Goal: Answer question/provide support

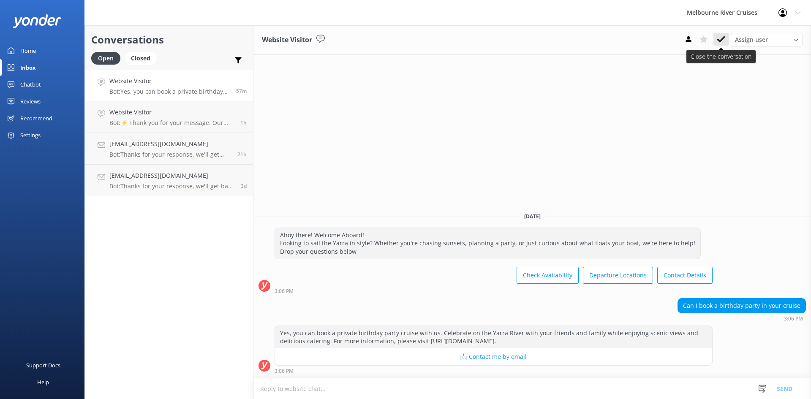
click at [723, 39] on use at bounding box center [721, 39] width 8 height 7
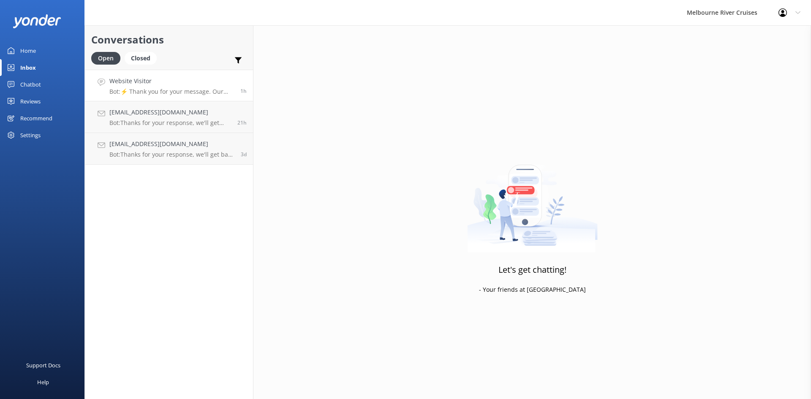
click at [132, 87] on div "Website Visitor Bot: ⚡ Thank you for your message. Our office hours are Mon - F…" at bounding box center [171, 85] width 125 height 18
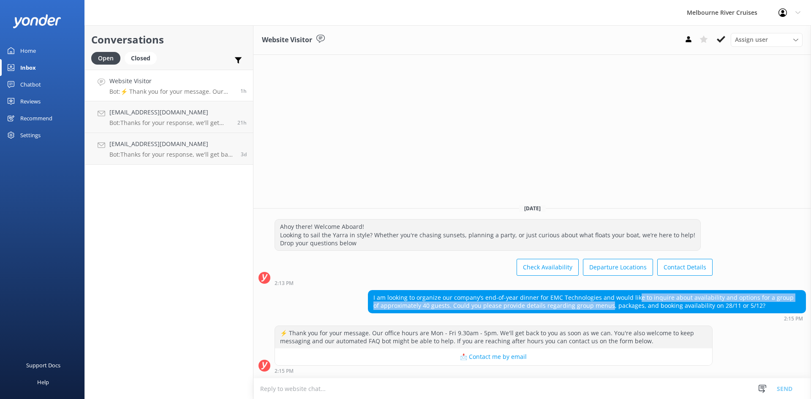
drag, startPoint x: 632, startPoint y: 299, endPoint x: 598, endPoint y: 305, distance: 34.4
click at [598, 305] on div "I am looking to organize our company’s end-of-year dinner for EMC Technologies …" at bounding box center [586, 302] width 437 height 22
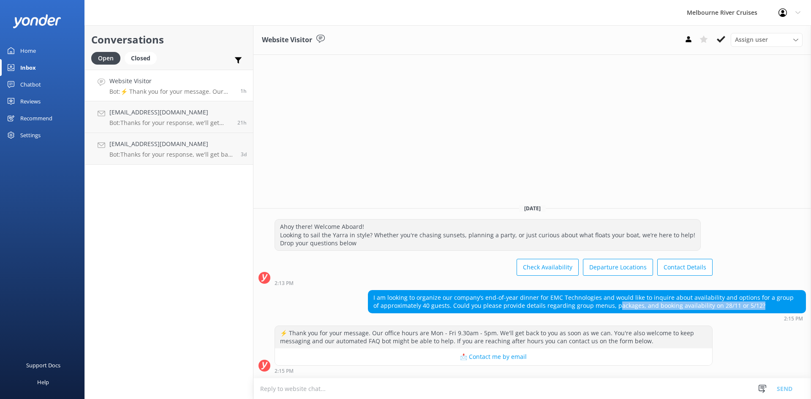
drag, startPoint x: 612, startPoint y: 305, endPoint x: 752, endPoint y: 307, distance: 139.4
click at [757, 307] on div "I am looking to organize our company’s end-of-year dinner for EMC Technologies …" at bounding box center [586, 302] width 437 height 22
click at [726, 37] on button at bounding box center [720, 39] width 15 height 13
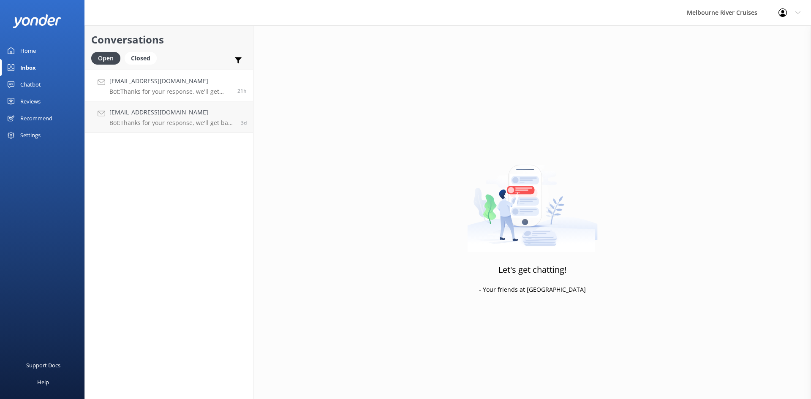
click at [119, 99] on link "[EMAIL_ADDRESS][DOMAIN_NAME] Bot: Thanks for your response, we'll get back to y…" at bounding box center [169, 86] width 168 height 32
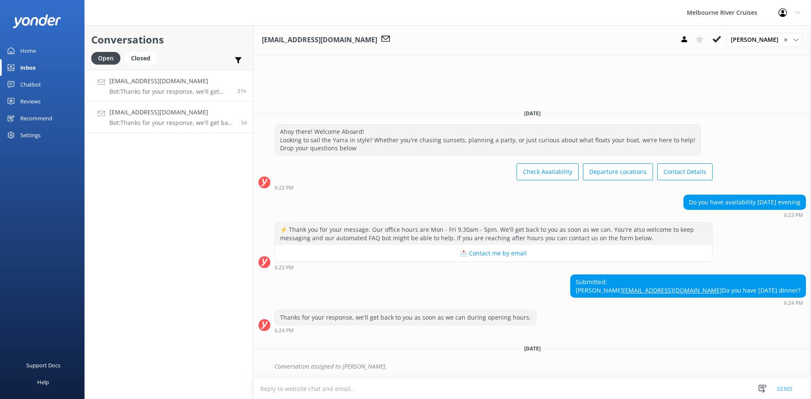
click at [160, 113] on h4 "[EMAIL_ADDRESS][DOMAIN_NAME]" at bounding box center [171, 112] width 125 height 9
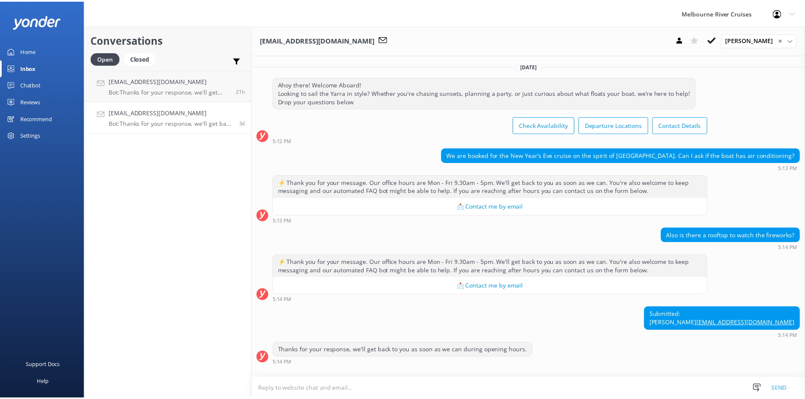
scroll to position [41, 0]
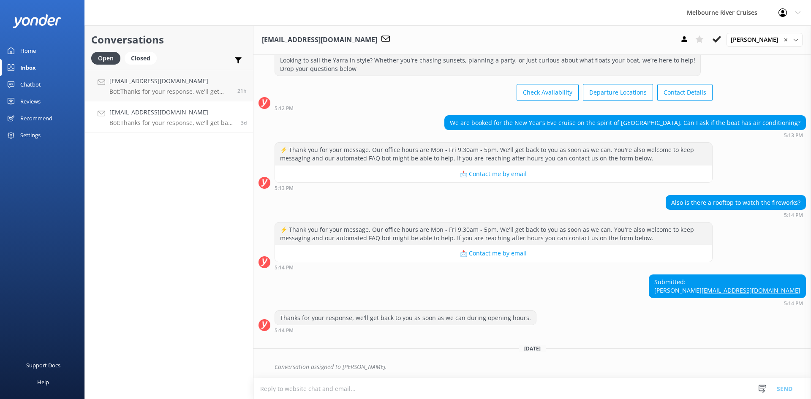
click at [22, 49] on div "Home" at bounding box center [28, 50] width 16 height 17
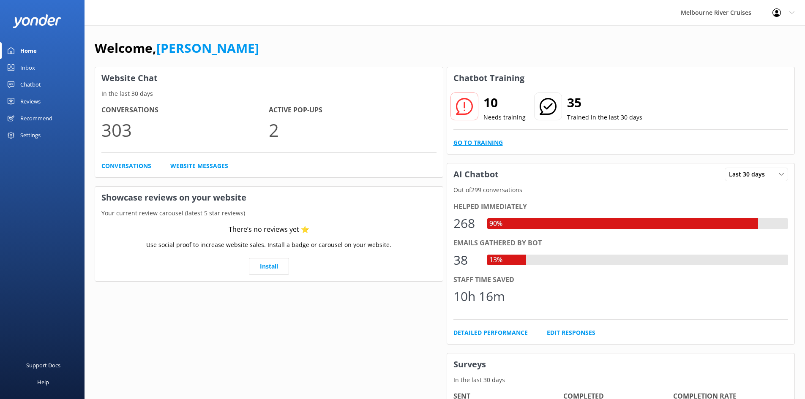
click at [489, 144] on link "Go to Training" at bounding box center [477, 142] width 49 height 9
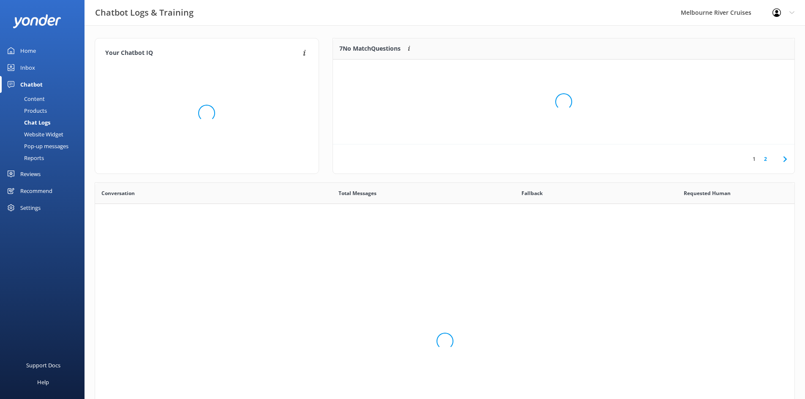
scroll to position [290, 693]
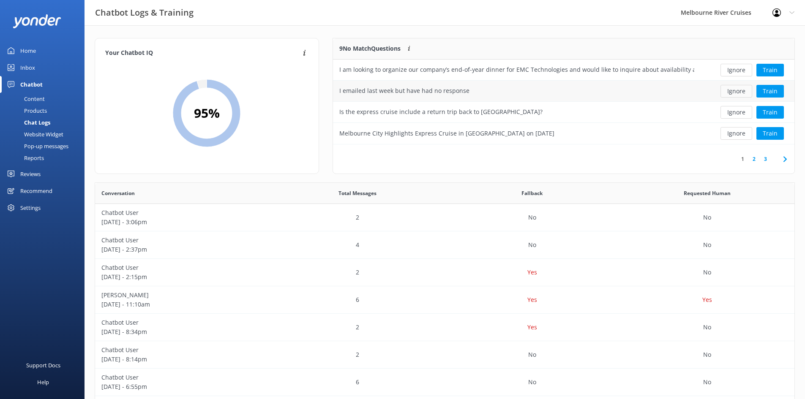
click at [744, 95] on button "Ignore" at bounding box center [736, 91] width 32 height 13
